Goal: Answer question/provide support: Share knowledge or assist other users

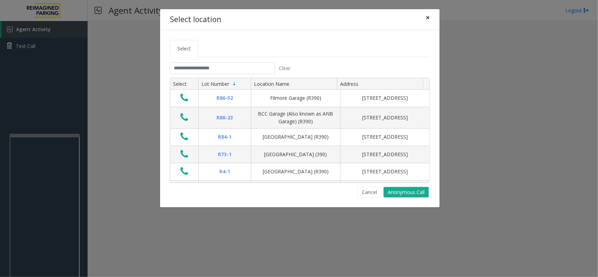
click at [426, 21] on span "×" at bounding box center [428, 18] width 4 height 10
click at [431, 21] on button "×" at bounding box center [428, 17] width 14 height 17
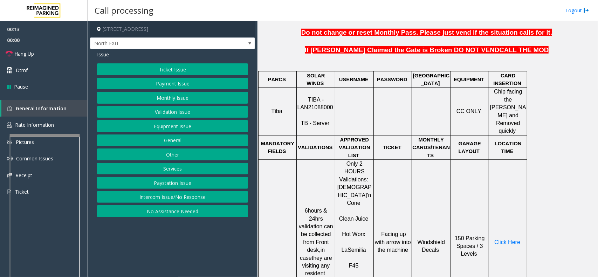
scroll to position [263, 0]
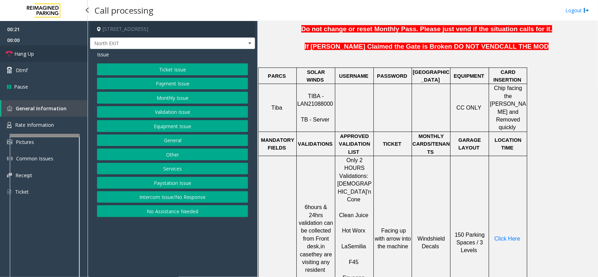
click at [42, 49] on link "Hang Up" at bounding box center [44, 54] width 88 height 16
click at [160, 214] on button "No Assistance Needed" at bounding box center [172, 211] width 151 height 12
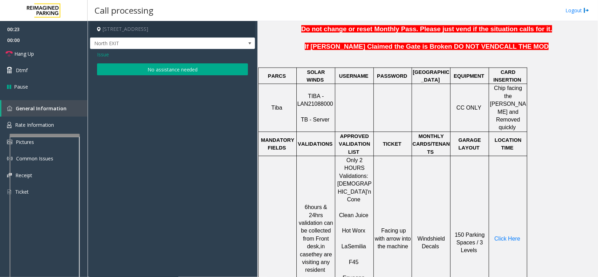
click at [162, 68] on button "No assistance needed" at bounding box center [172, 69] width 151 height 12
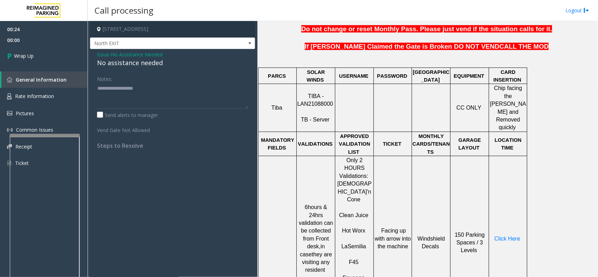
click at [129, 62] on div "No assistance needed" at bounding box center [172, 62] width 151 height 9
type textarea "**********"
click at [60, 57] on link "Wrap Up" at bounding box center [44, 56] width 88 height 21
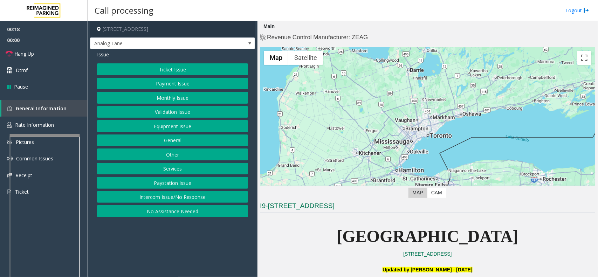
click at [178, 200] on button "Intercom Issue/No Response" at bounding box center [172, 197] width 151 height 12
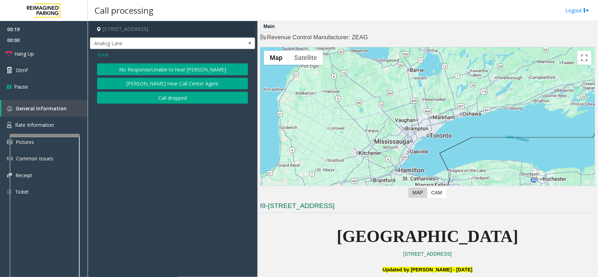
click at [162, 64] on button "No Response/Unable to hear [PERSON_NAME]" at bounding box center [172, 69] width 151 height 12
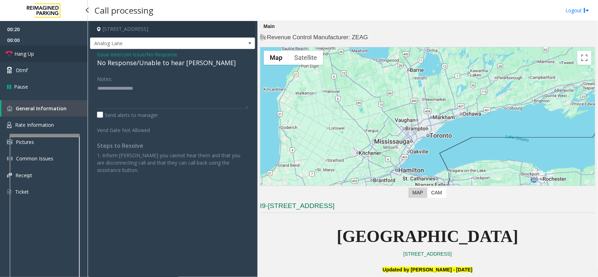
click at [74, 53] on link "Hang Up" at bounding box center [44, 54] width 88 height 16
click at [109, 62] on div "No Response/Unable to hear [PERSON_NAME]" at bounding box center [172, 62] width 151 height 9
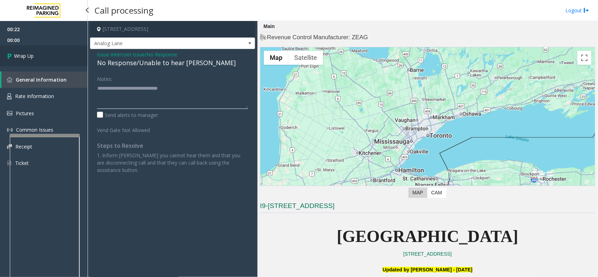
type textarea "**********"
click at [35, 62] on link "Wrap Up" at bounding box center [44, 56] width 88 height 21
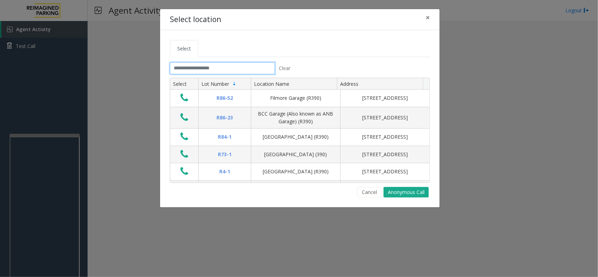
click at [230, 70] on input "text" at bounding box center [222, 68] width 105 height 12
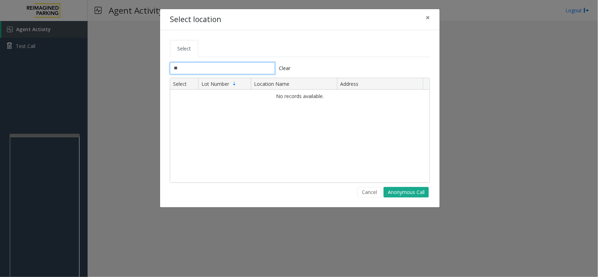
type input "*"
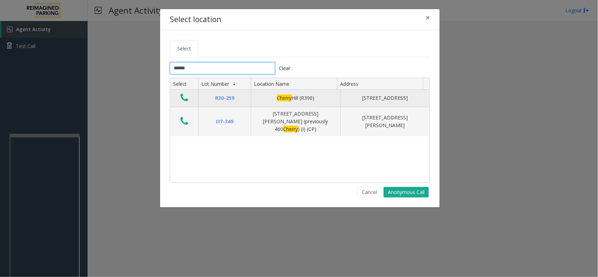
type input "******"
click at [181, 100] on icon "Data table" at bounding box center [184, 98] width 8 height 10
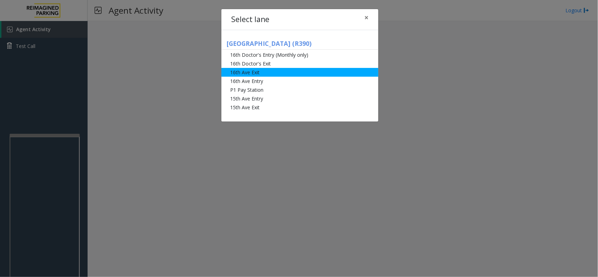
click at [263, 68] on li "16th Ave Exit" at bounding box center [299, 72] width 157 height 9
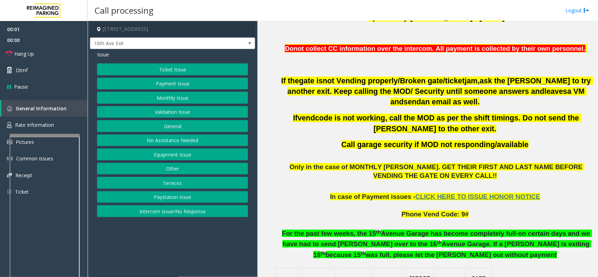
scroll to position [482, 0]
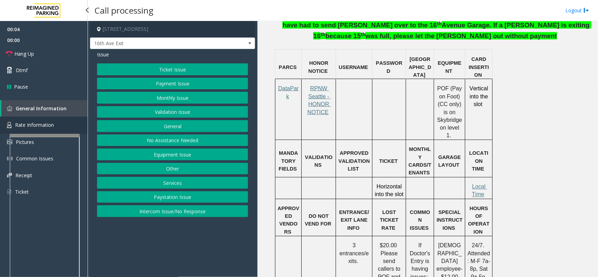
click at [58, 123] on link "Rate Information" at bounding box center [44, 125] width 88 height 17
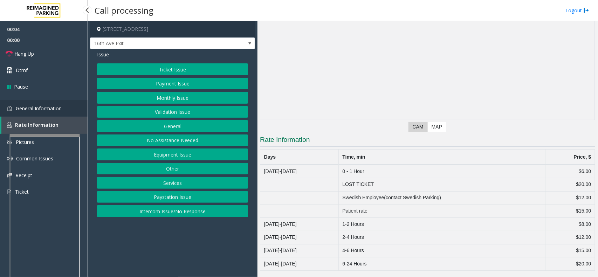
scroll to position [57, 0]
click at [43, 102] on link "General Information" at bounding box center [44, 108] width 88 height 16
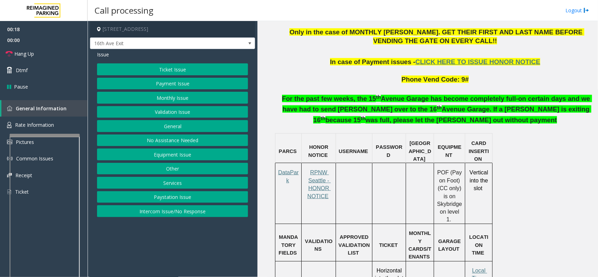
scroll to position [394, 0]
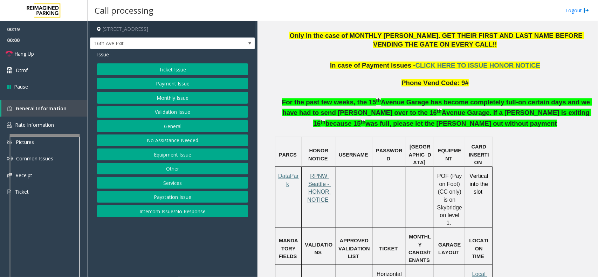
click at [323, 173] on span "RPNW Seattle - HONOR NOTICE" at bounding box center [318, 187] width 23 height 29
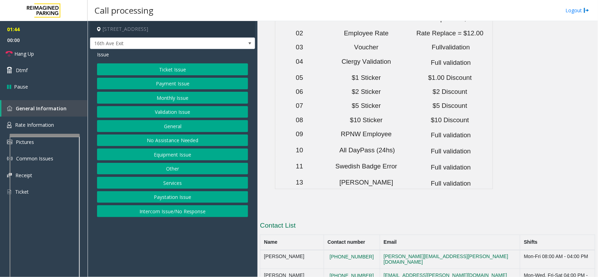
scroll to position [2353, 0]
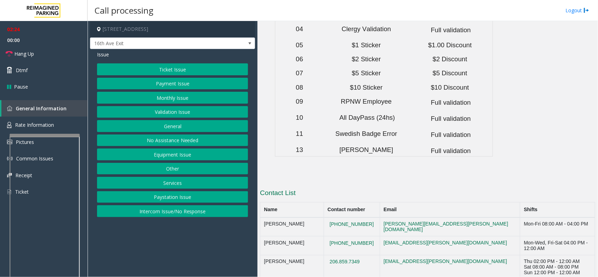
click at [193, 73] on button "Ticket Issue" at bounding box center [172, 69] width 151 height 12
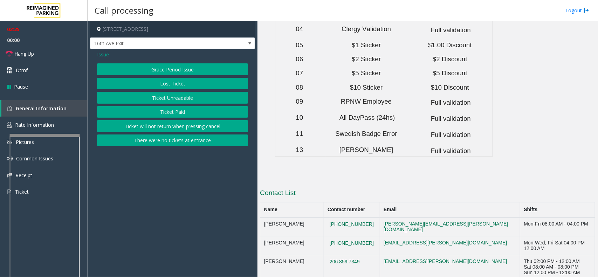
click at [186, 85] on button "Lost Ticket" at bounding box center [172, 84] width 151 height 12
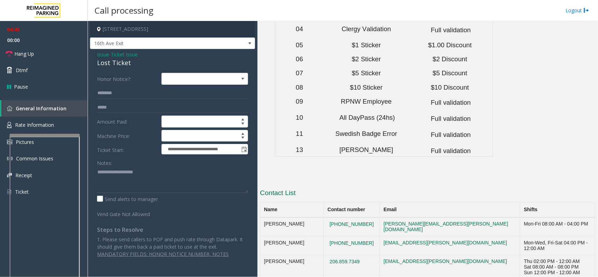
click at [129, 56] on span "Ticket Issue" at bounding box center [124, 54] width 27 height 7
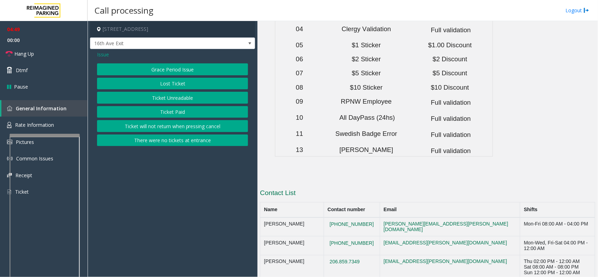
click at [194, 98] on button "Ticket Unreadable" at bounding box center [172, 98] width 151 height 12
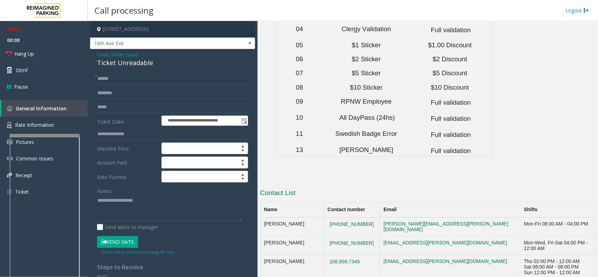
click at [128, 234] on form "**********" at bounding box center [172, 164] width 151 height 182
click at [133, 246] on button "Vend Gate" at bounding box center [117, 242] width 41 height 12
click at [129, 55] on span "Ticket Issue" at bounding box center [124, 54] width 27 height 7
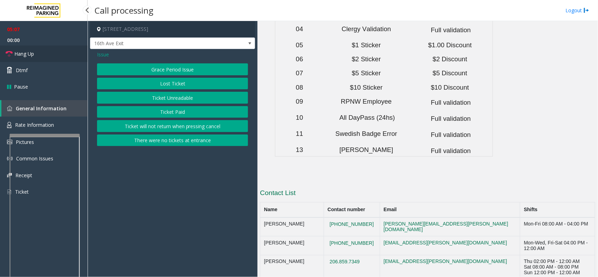
click at [39, 46] on link "Hang Up" at bounding box center [44, 54] width 88 height 16
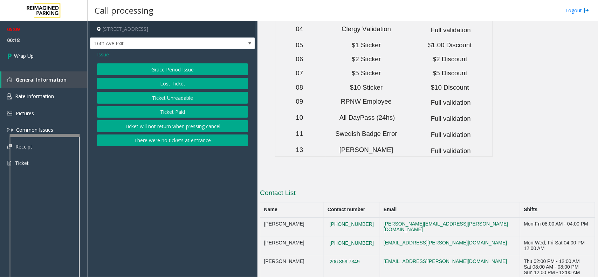
click at [185, 113] on button "Ticket Paid" at bounding box center [172, 112] width 151 height 12
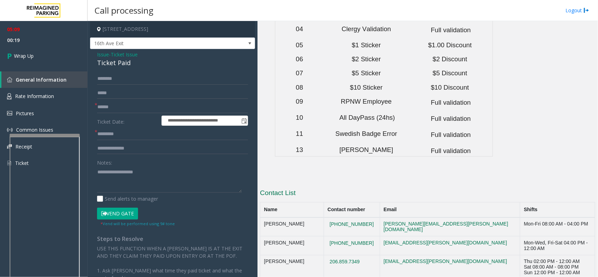
click at [132, 53] on span "Ticket Issue" at bounding box center [124, 54] width 27 height 7
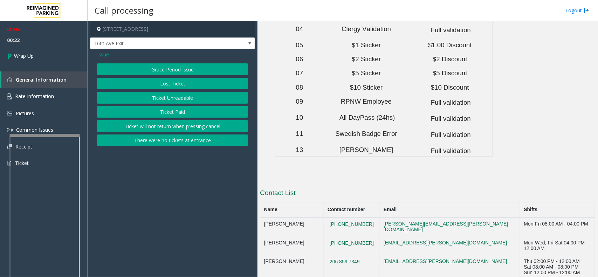
click at [176, 81] on button "Lost Ticket" at bounding box center [172, 84] width 151 height 12
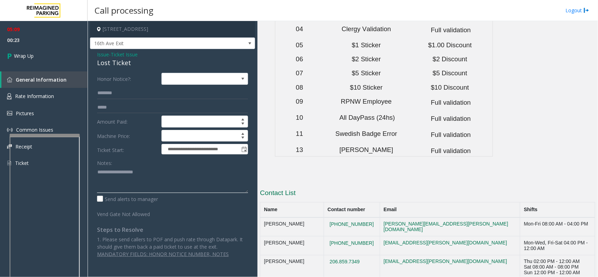
click at [140, 179] on textarea at bounding box center [172, 180] width 151 height 26
drag, startPoint x: 135, startPoint y: 59, endPoint x: 95, endPoint y: 54, distance: 39.8
click at [95, 54] on div "**********" at bounding box center [172, 156] width 165 height 215
copy div "Issue - Ticket Issue Lost Ticket"
paste textarea "**********"
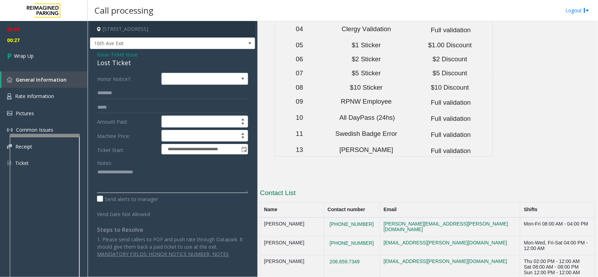
click at [107, 176] on textarea at bounding box center [172, 180] width 151 height 26
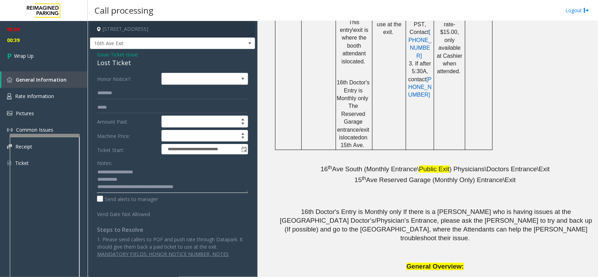
scroll to position [514, 0]
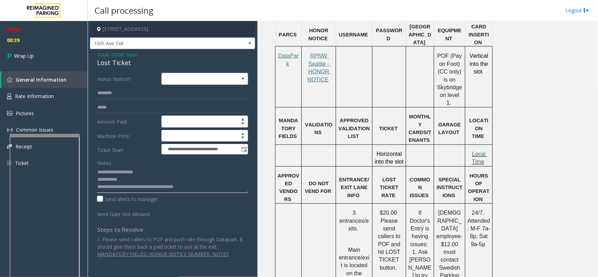
type textarea "**********"
click at [474, 151] on span "Local Time" at bounding box center [479, 158] width 15 height 14
click at [45, 36] on span "00:42" at bounding box center [44, 40] width 88 height 11
click at [46, 53] on link "Wrap Up" at bounding box center [44, 56] width 88 height 21
